Goal: Book appointment/travel/reservation

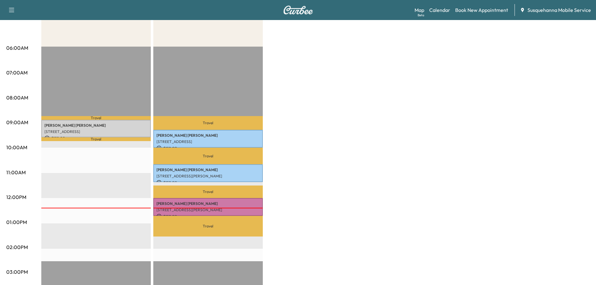
scroll to position [67, 0]
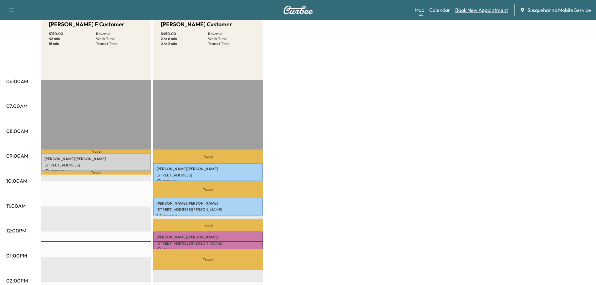
click at [484, 10] on link "Book New Appointment" at bounding box center [481, 10] width 53 height 8
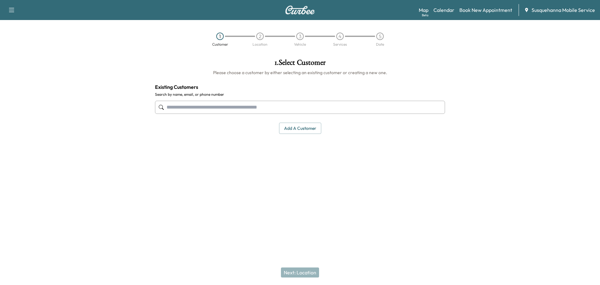
click at [261, 110] on input "text" at bounding box center [300, 107] width 290 height 13
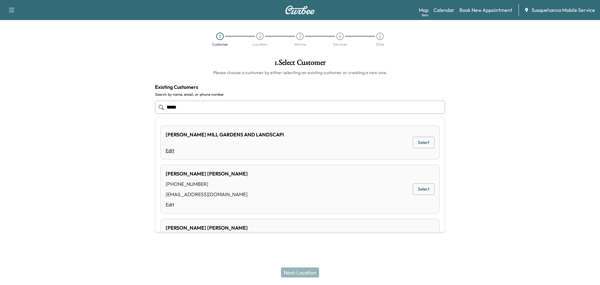
click at [173, 151] on link "Edit" at bounding box center [225, 151] width 118 height 8
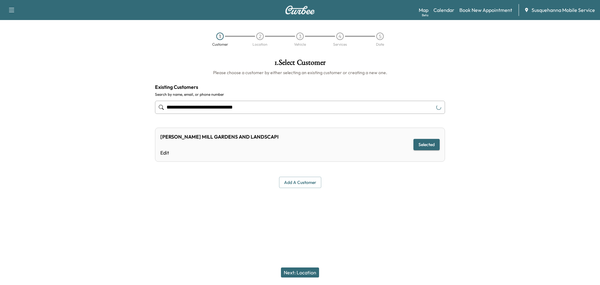
type input "**********"
click at [422, 146] on button "Selected" at bounding box center [427, 145] width 26 height 12
click at [161, 153] on link "Edit" at bounding box center [219, 153] width 118 height 8
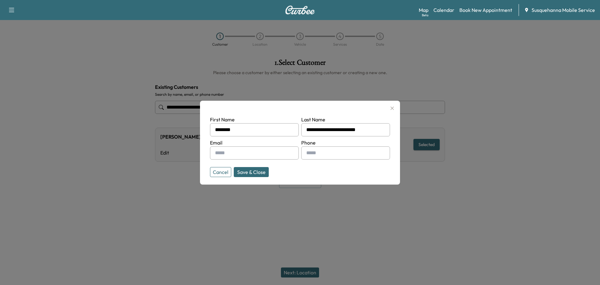
click at [337, 150] on input "text" at bounding box center [345, 152] width 89 height 13
type input "**********"
click at [229, 149] on input "text" at bounding box center [254, 152] width 89 height 13
type input "**********"
click at [252, 175] on button "Save & Close" at bounding box center [251, 172] width 35 height 10
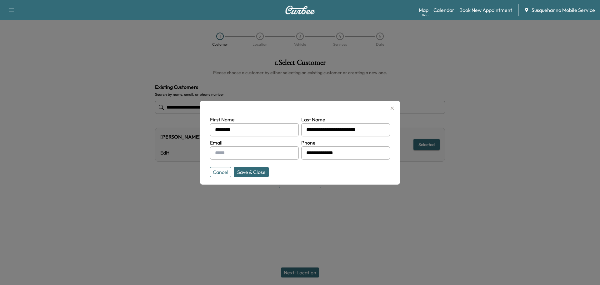
type input "**********"
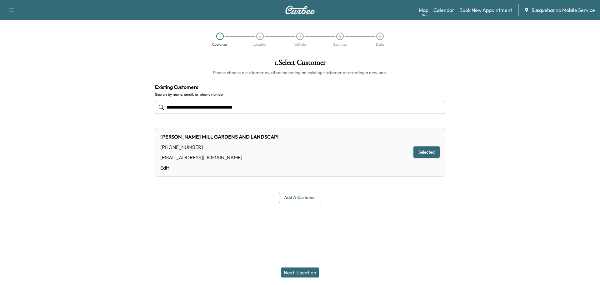
click at [312, 272] on button "Next: Location" at bounding box center [300, 272] width 38 height 10
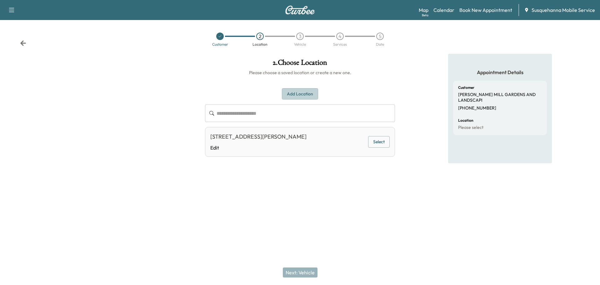
click at [306, 97] on button "Add Location" at bounding box center [300, 94] width 36 height 12
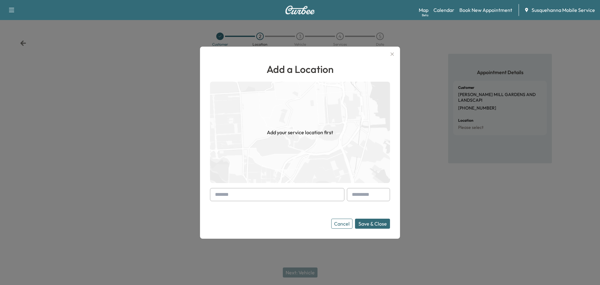
click at [279, 192] on input "text" at bounding box center [277, 194] width 134 height 13
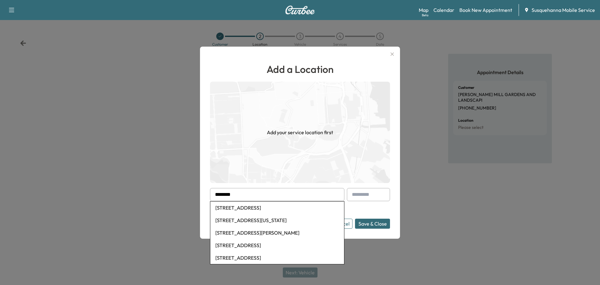
click at [268, 207] on li "[STREET_ADDRESS]" at bounding box center [277, 207] width 134 height 13
type input "**********"
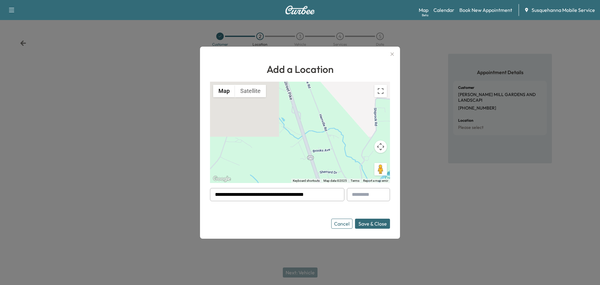
click at [370, 221] on button "Save & Close" at bounding box center [372, 224] width 35 height 10
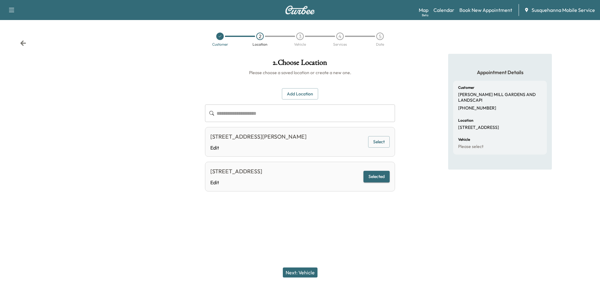
click at [305, 275] on button "Next: Vehicle" at bounding box center [300, 272] width 35 height 10
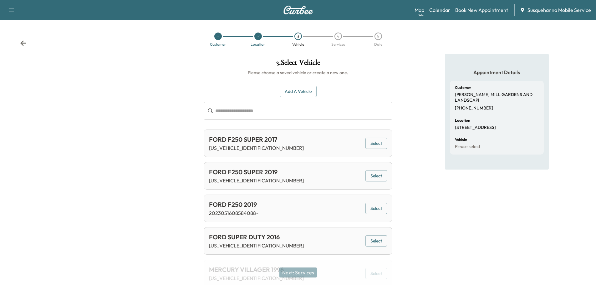
click at [376, 176] on button "Select" at bounding box center [376, 176] width 22 height 12
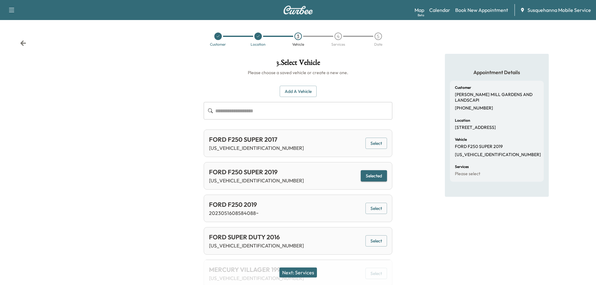
click at [313, 274] on button "Next: Services" at bounding box center [298, 272] width 38 height 10
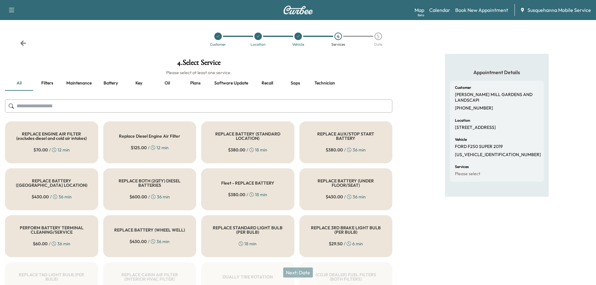
click at [222, 105] on input "text" at bounding box center [198, 105] width 387 height 13
click at [141, 83] on button "Key" at bounding box center [139, 83] width 28 height 15
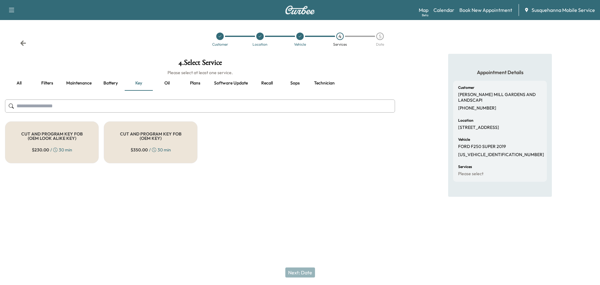
click at [66, 148] on div "$ 230.00 / 30 min" at bounding box center [52, 150] width 40 height 6
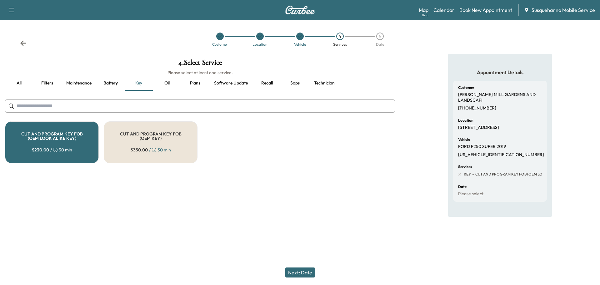
click at [307, 274] on button "Next: Date" at bounding box center [300, 272] width 30 height 10
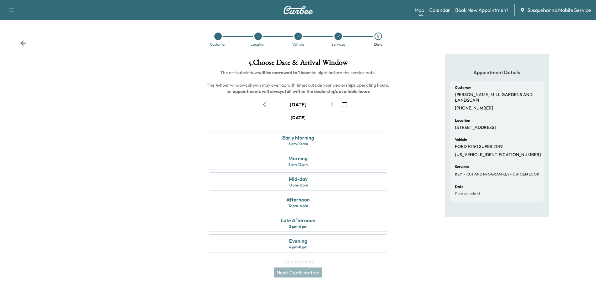
click at [345, 102] on icon "button" at bounding box center [344, 104] width 5 height 5
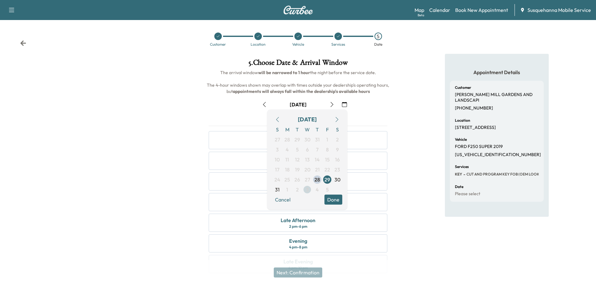
click at [308, 189] on span "3" at bounding box center [307, 190] width 3 height 8
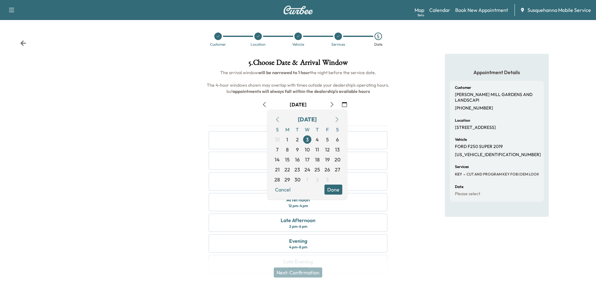
click at [337, 188] on button "Done" at bounding box center [333, 189] width 18 height 10
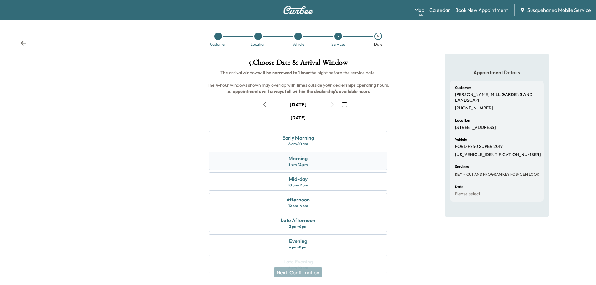
click at [311, 165] on div "Morning 8 am - 12 pm" at bounding box center [298, 161] width 179 height 18
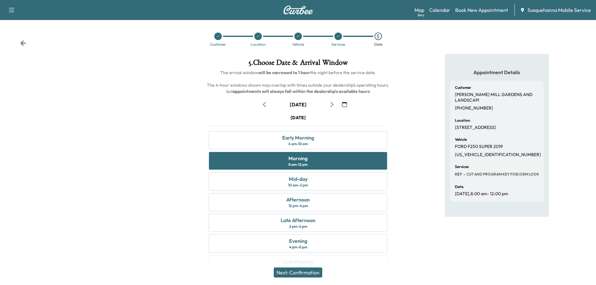
click at [312, 272] on button "Next: Confirmation" at bounding box center [298, 272] width 48 height 10
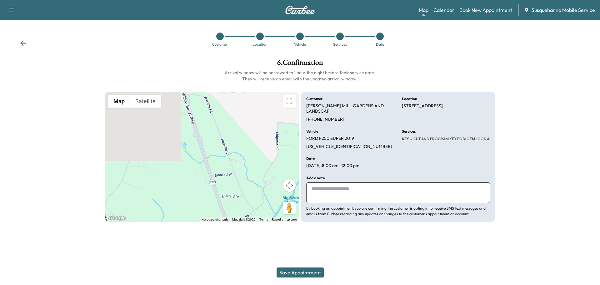
click at [367, 196] on textarea at bounding box center [398, 192] width 184 height 21
type textarea "**********"
drag, startPoint x: 402, startPoint y: 104, endPoint x: 418, endPoint y: 109, distance: 17.1
click at [418, 109] on div "**********" at bounding box center [398, 157] width 194 height 130
copy p "[STREET_ADDRESS]"
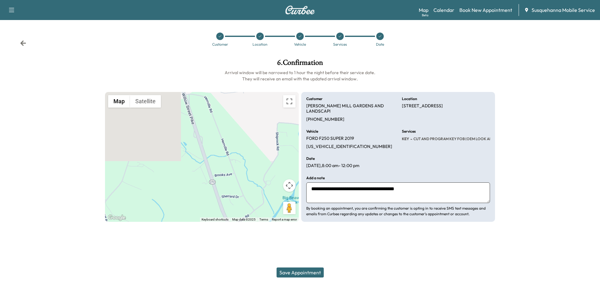
click at [302, 274] on button "Save Appointment" at bounding box center [300, 272] width 47 height 10
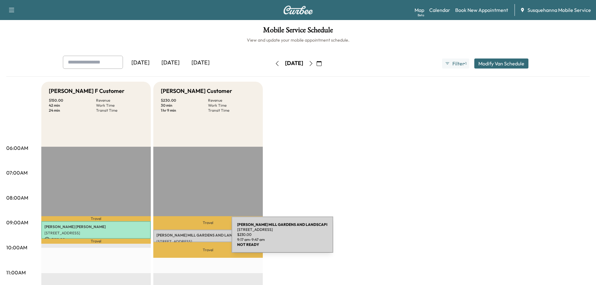
click at [184, 239] on p "[STREET_ADDRESS]" at bounding box center [207, 241] width 103 height 5
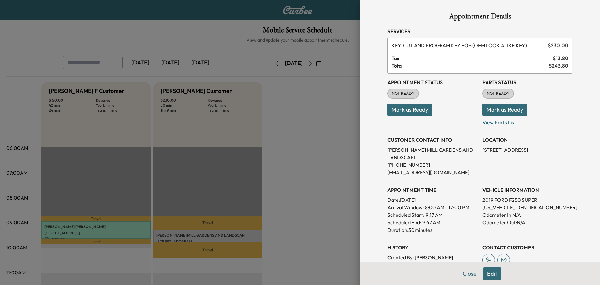
click at [516, 110] on button "Mark as Ready" at bounding box center [505, 109] width 45 height 13
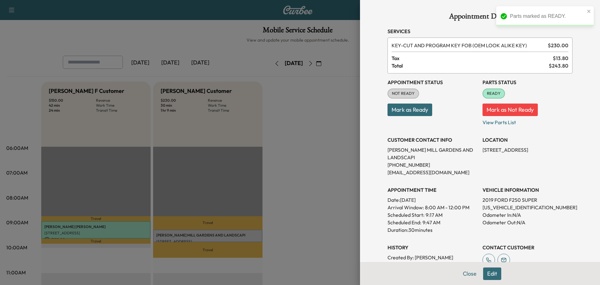
click at [413, 108] on button "Mark as Ready" at bounding box center [410, 109] width 45 height 13
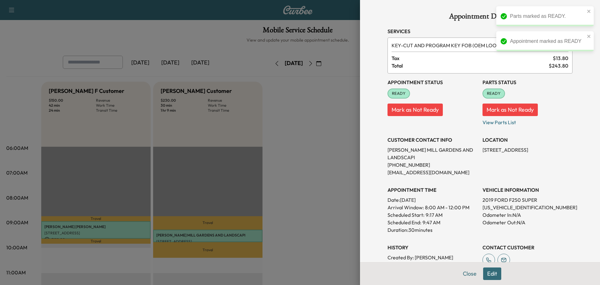
click at [306, 122] on div at bounding box center [300, 142] width 600 height 285
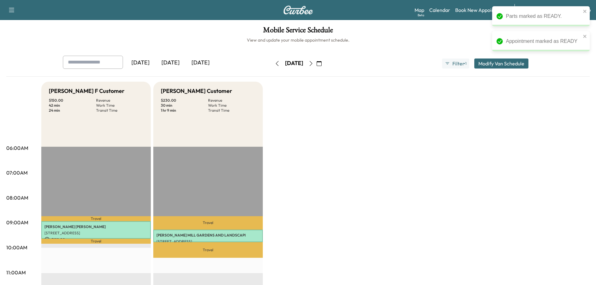
click at [321, 64] on icon "button" at bounding box center [318, 63] width 5 height 5
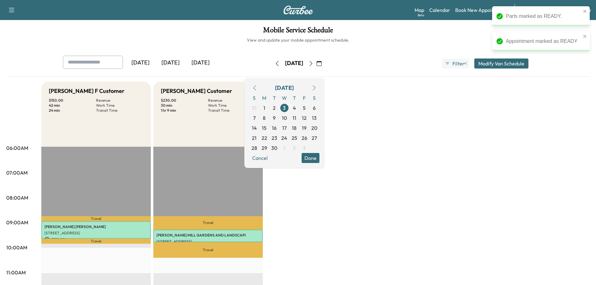
click at [256, 87] on icon "button" at bounding box center [254, 87] width 3 height 5
click at [297, 148] on span "28" at bounding box center [294, 148] width 6 height 8
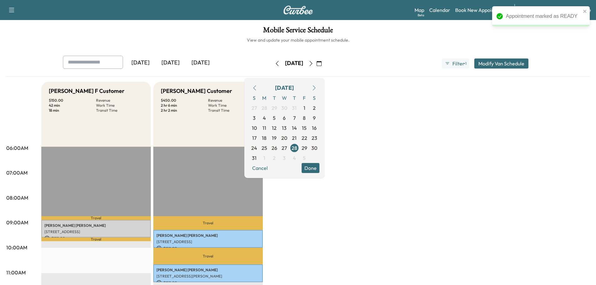
click at [313, 61] on icon "button" at bounding box center [310, 63] width 5 height 5
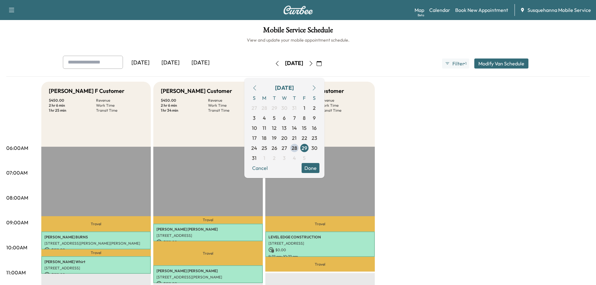
scroll to position [33, 0]
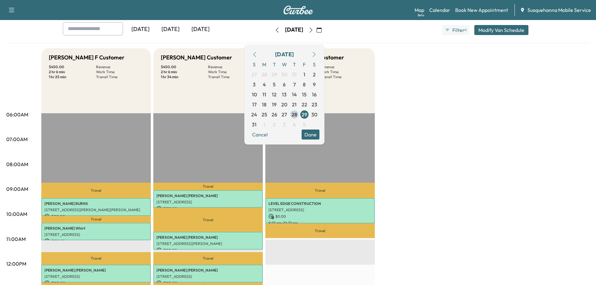
click at [408, 154] on div "[PERSON_NAME] F Customer $ 450.00 Revenue 2 hr 6 min Work Time 1 hr 25 min Tran…" at bounding box center [315, 282] width 548 height 469
click at [319, 137] on button "Done" at bounding box center [310, 134] width 18 height 10
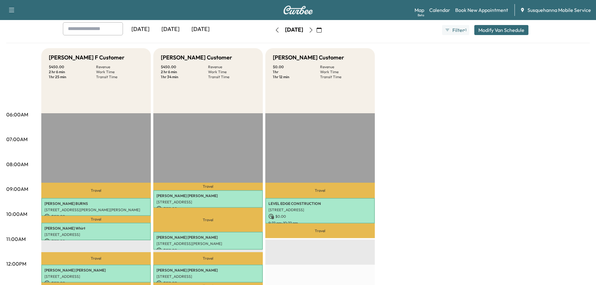
scroll to position [0, 0]
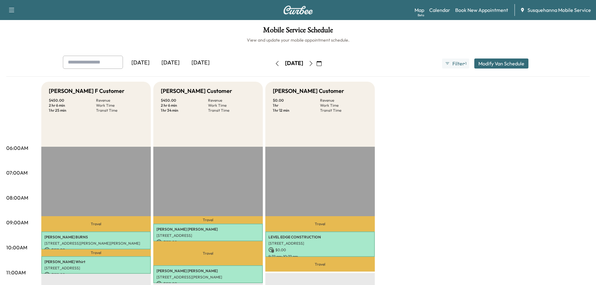
click at [275, 63] on icon "button" at bounding box center [277, 63] width 5 height 5
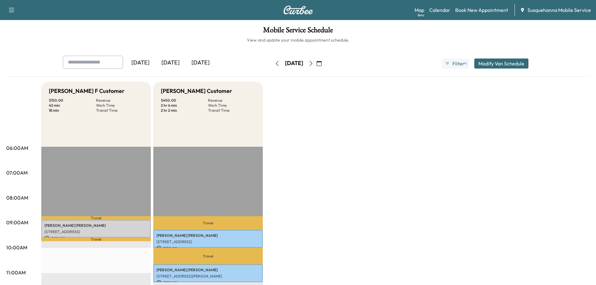
scroll to position [100, 0]
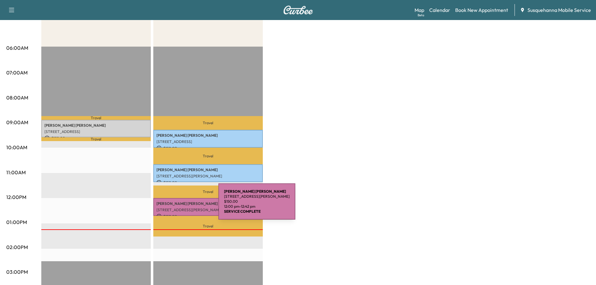
click at [171, 205] on div "[PERSON_NAME] [STREET_ADDRESS][PERSON_NAME] $ 150.00 12:00 pm - 12:42 pm" at bounding box center [207, 207] width 109 height 18
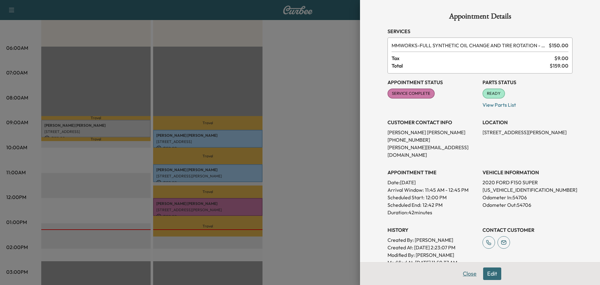
click at [461, 273] on button "Close" at bounding box center [470, 273] width 22 height 13
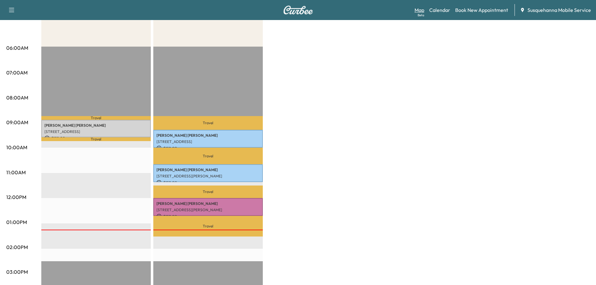
drag, startPoint x: 437, startPoint y: 9, endPoint x: 422, endPoint y: 13, distance: 15.5
click at [437, 9] on link "Calendar" at bounding box center [439, 10] width 21 height 8
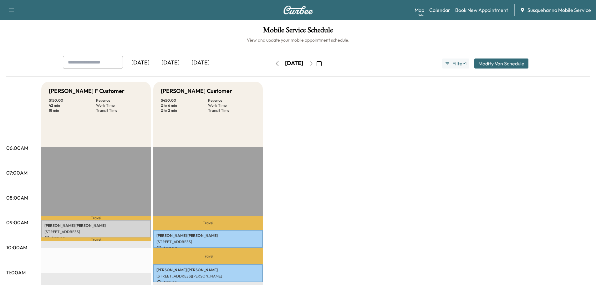
click at [321, 64] on icon "button" at bounding box center [318, 63] width 5 height 5
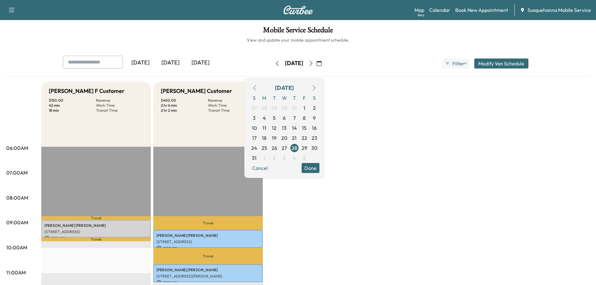
click at [316, 89] on icon "button" at bounding box center [313, 87] width 5 height 5
click at [276, 129] on span "16" at bounding box center [274, 128] width 5 height 8
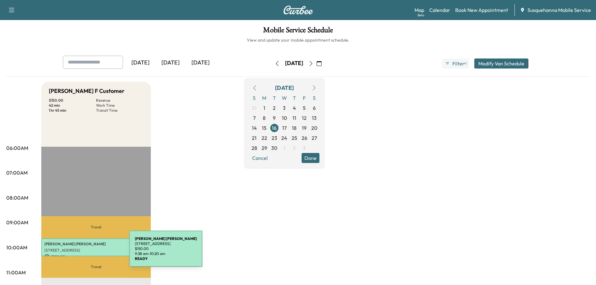
click at [82, 252] on div "[PERSON_NAME] [STREET_ADDRESS][PERSON_NAME] $ 150.00 9:38 am - 10:20 am" at bounding box center [95, 247] width 109 height 18
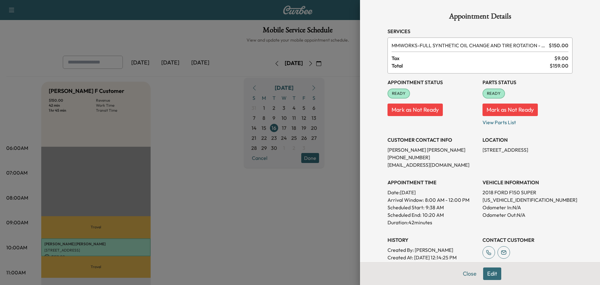
click at [487, 275] on button "Edit" at bounding box center [492, 273] width 18 height 13
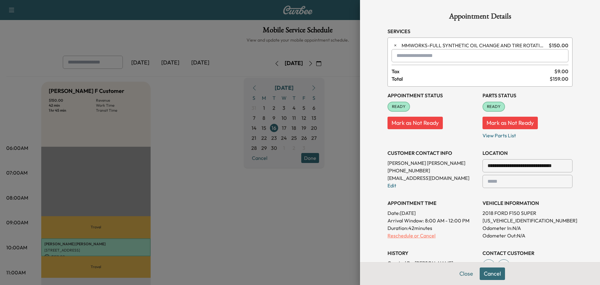
click at [420, 238] on p "Reschedule or Cancel" at bounding box center [433, 236] width 90 height 8
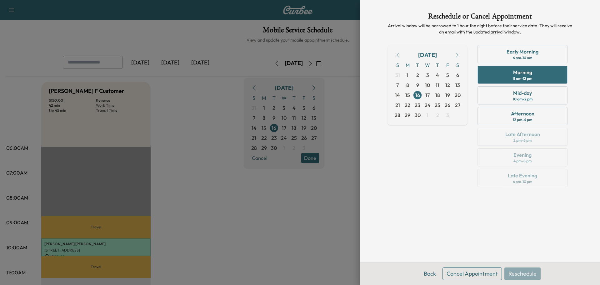
click at [464, 273] on button "Cancel Appointment" at bounding box center [472, 273] width 59 height 13
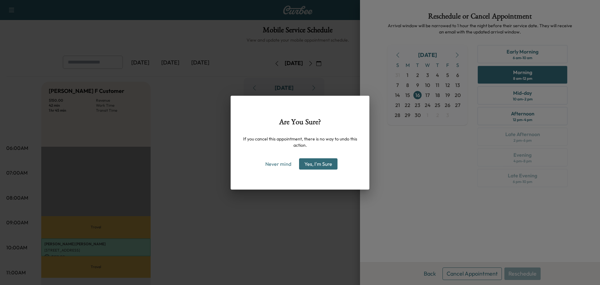
click at [325, 168] on button "Yes, I'm Sure" at bounding box center [318, 163] width 38 height 11
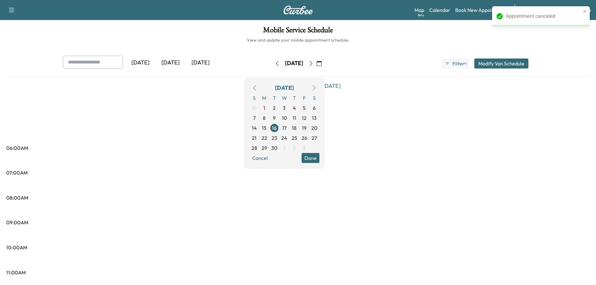
click at [319, 155] on button "Done" at bounding box center [310, 158] width 18 height 10
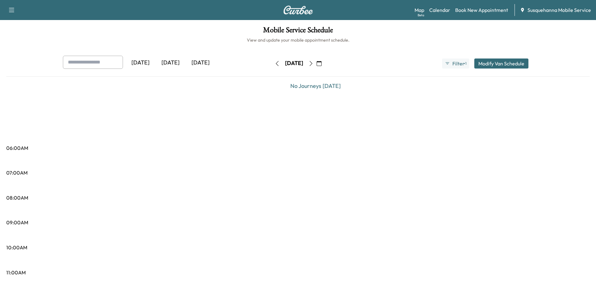
click at [321, 63] on icon "button" at bounding box center [318, 63] width 5 height 5
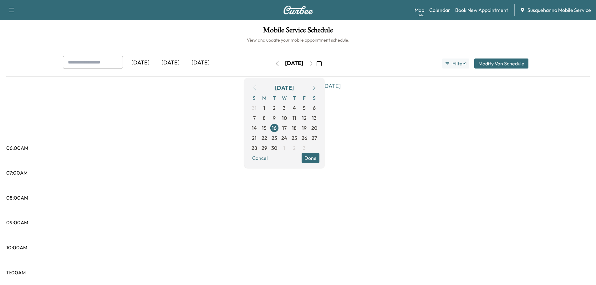
click at [257, 87] on icon "button" at bounding box center [254, 87] width 5 height 5
click at [297, 149] on span "28" at bounding box center [294, 148] width 6 height 8
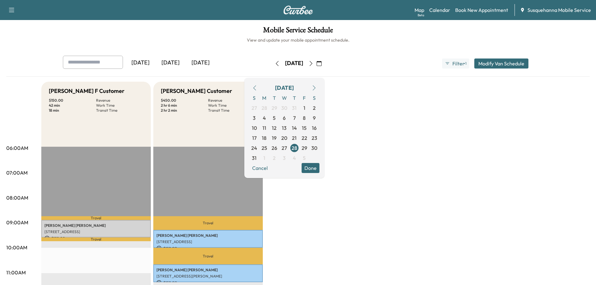
click at [319, 171] on button "Done" at bounding box center [310, 168] width 18 height 10
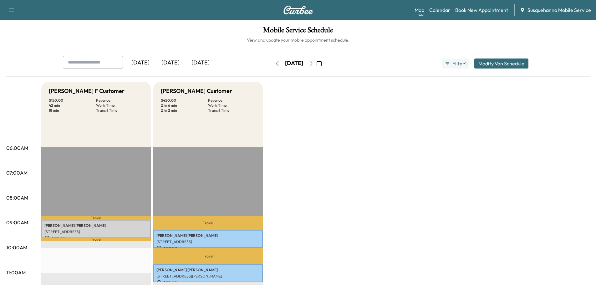
click at [316, 63] on button "button" at bounding box center [310, 63] width 11 height 10
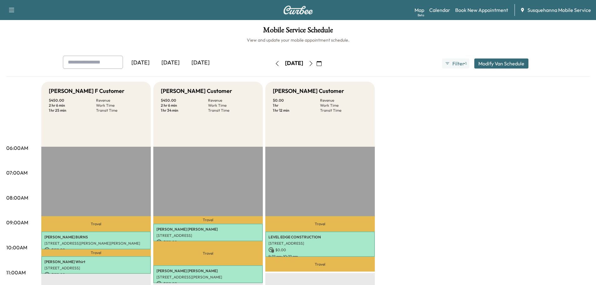
click at [313, 63] on icon "button" at bounding box center [310, 63] width 5 height 5
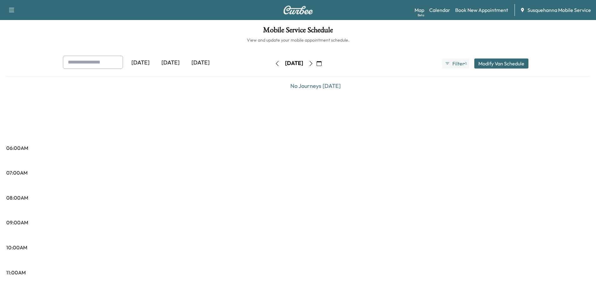
click at [313, 63] on icon "button" at bounding box center [310, 63] width 5 height 5
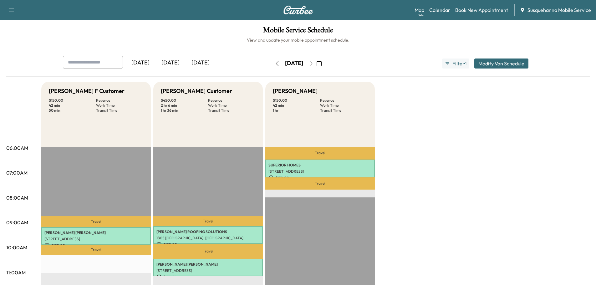
click at [313, 63] on icon "button" at bounding box center [310, 63] width 5 height 5
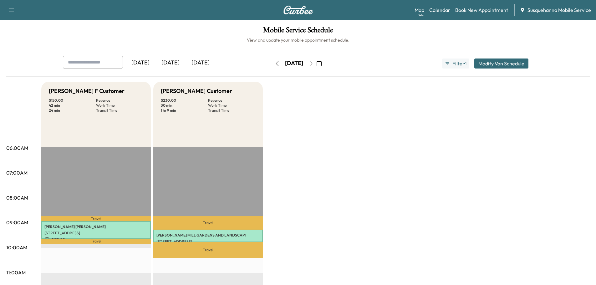
scroll to position [33, 0]
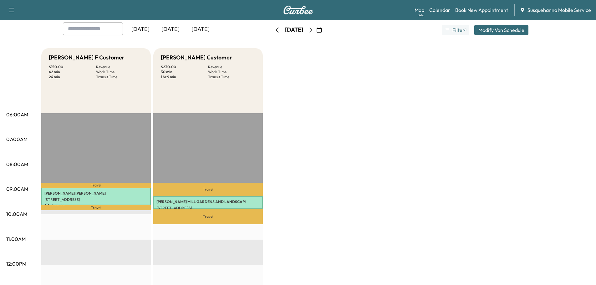
click at [313, 29] on icon "button" at bounding box center [310, 30] width 5 height 5
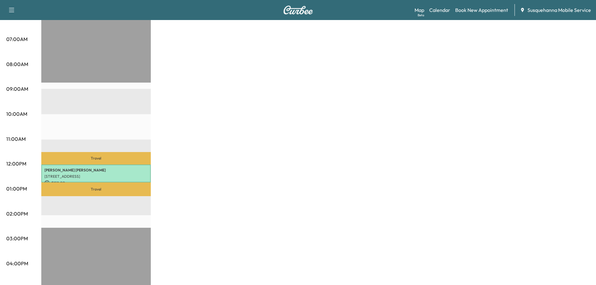
scroll to position [33, 0]
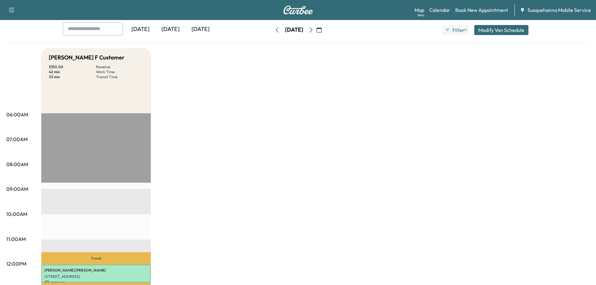
click at [313, 30] on icon "button" at bounding box center [310, 30] width 5 height 5
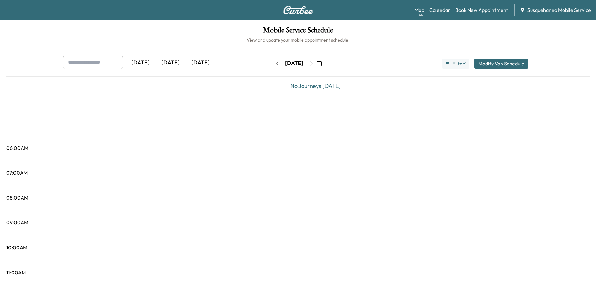
click at [321, 63] on icon "button" at bounding box center [318, 63] width 5 height 5
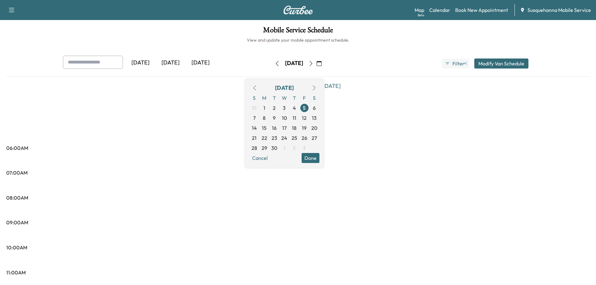
click at [257, 86] on icon "button" at bounding box center [254, 87] width 5 height 5
drag, startPoint x: 311, startPoint y: 148, endPoint x: 312, endPoint y: 144, distance: 3.9
click at [297, 148] on span "28" at bounding box center [294, 148] width 6 height 8
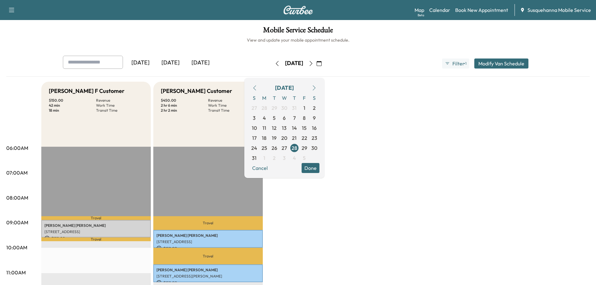
click at [319, 168] on button "Done" at bounding box center [310, 168] width 18 height 10
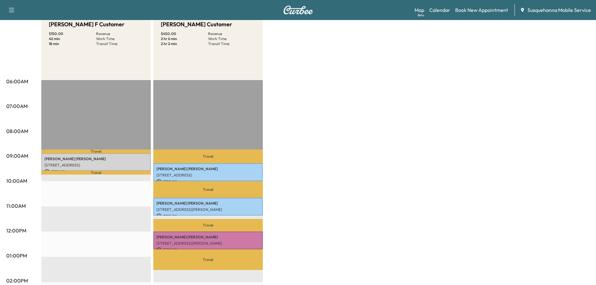
scroll to position [33, 0]
